Goal: Information Seeking & Learning: Check status

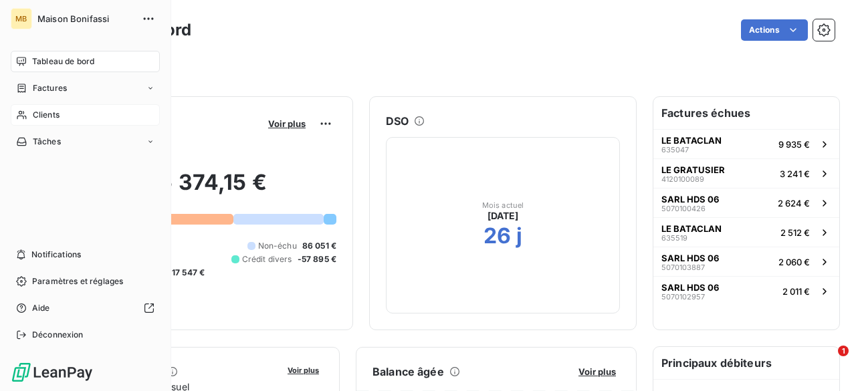
click at [39, 114] on span "Clients" at bounding box center [46, 115] width 27 height 12
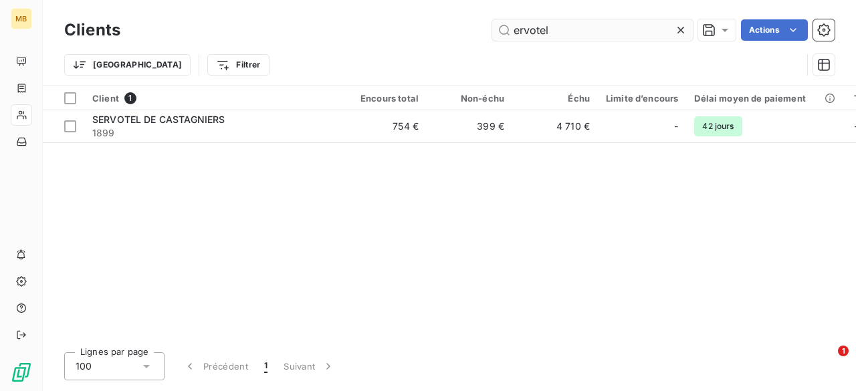
click at [514, 33] on input "ervotel" at bounding box center [592, 29] width 201 height 21
type input "ervotel"
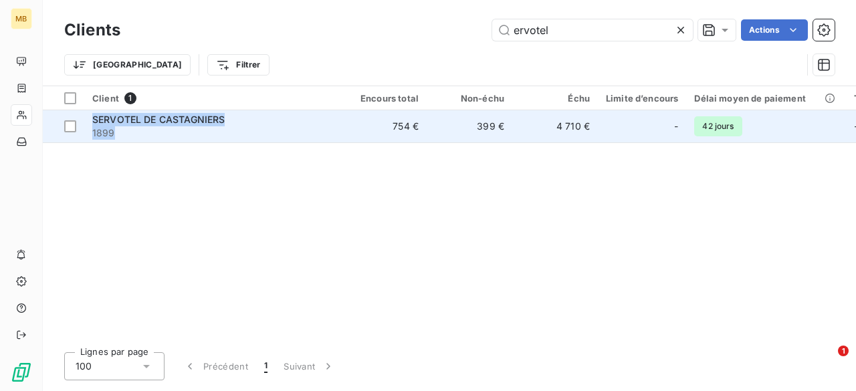
drag, startPoint x: 261, startPoint y: 149, endPoint x: 274, endPoint y: 131, distance: 22.5
click at [274, 131] on div "Client 1 Encours total Non-échu Échu Limite d’encours Délai moyen de paiement T…" at bounding box center [449, 213] width 813 height 255
click at [274, 131] on span "1899" at bounding box center [212, 132] width 241 height 13
